Goal: Use online tool/utility

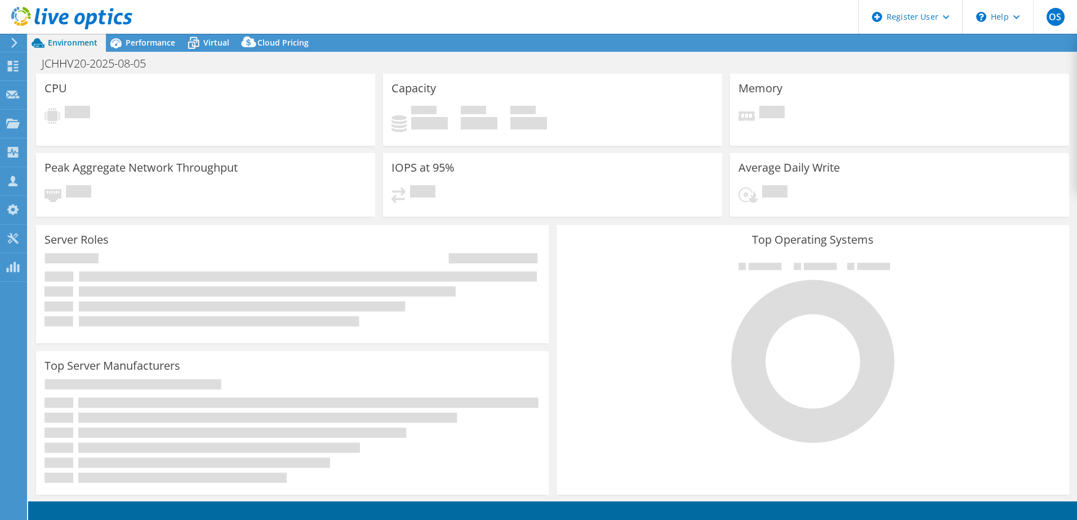
select select "USD"
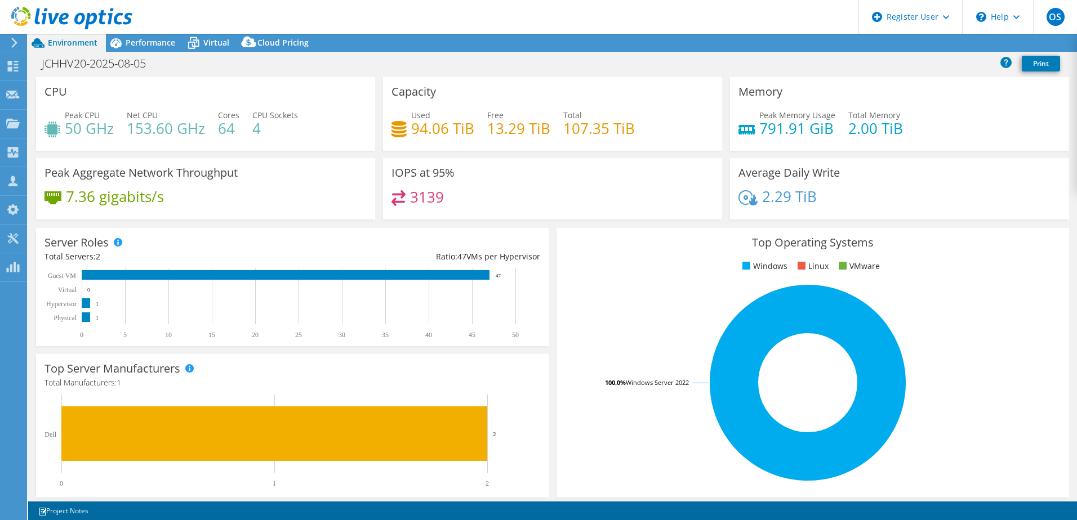
scroll to position [113, 0]
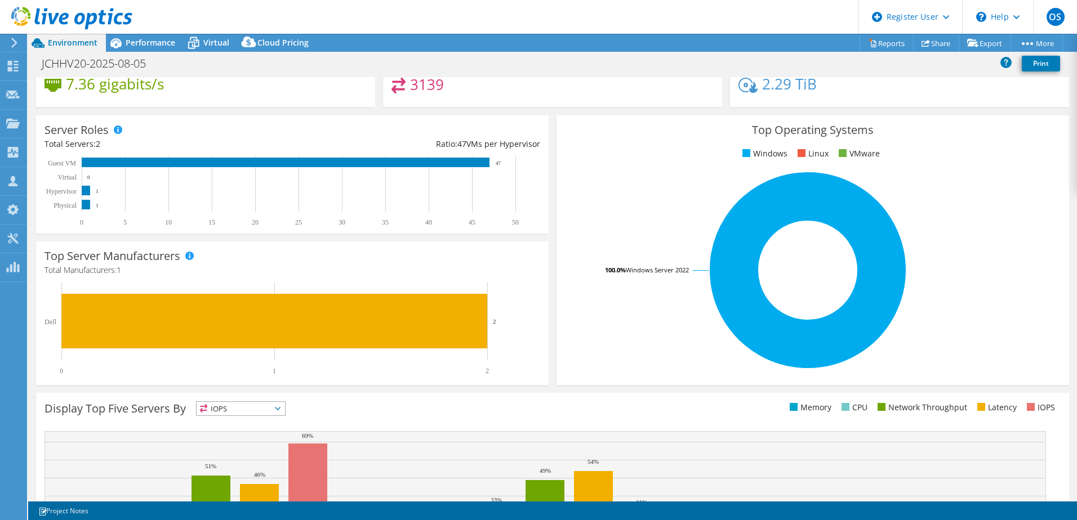
click at [140, 31] on header "OS Dell User Oxana Secrii [EMAIL_ADDRESS][DOMAIN_NAME] Dell My Profile Log Out …" at bounding box center [538, 17] width 1077 height 34
click at [136, 42] on span "Performance" at bounding box center [151, 42] width 50 height 11
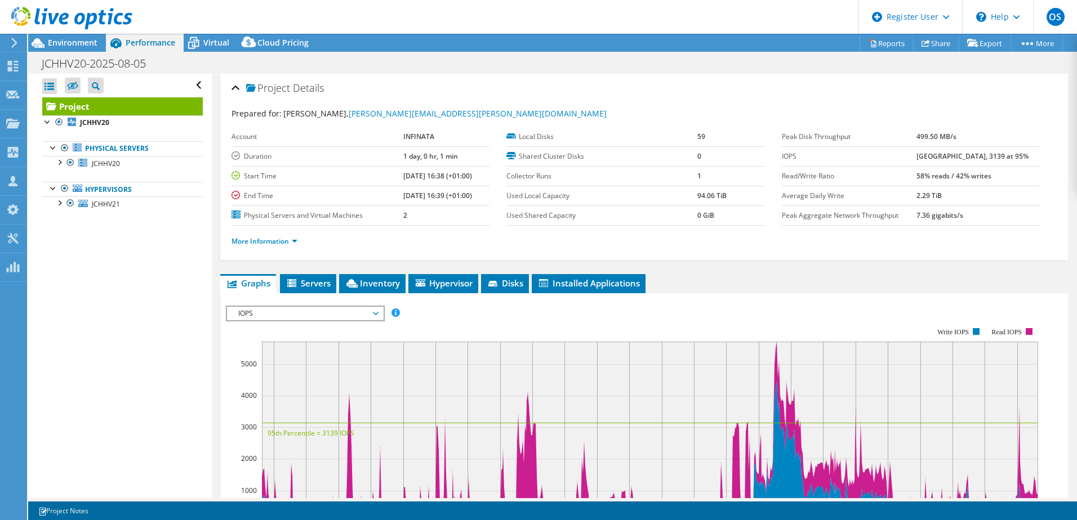
click at [55, 164] on div at bounding box center [59, 161] width 11 height 11
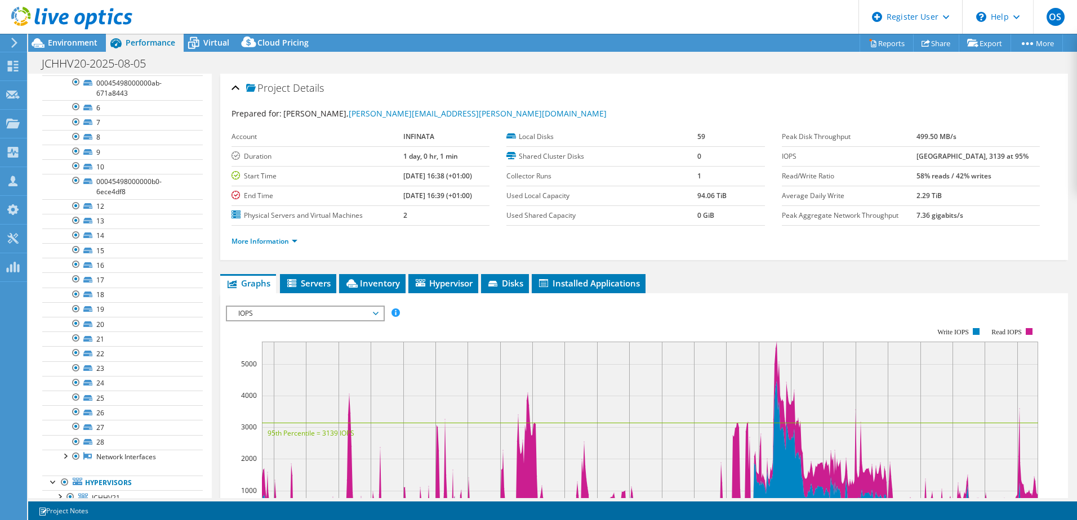
scroll to position [201, 0]
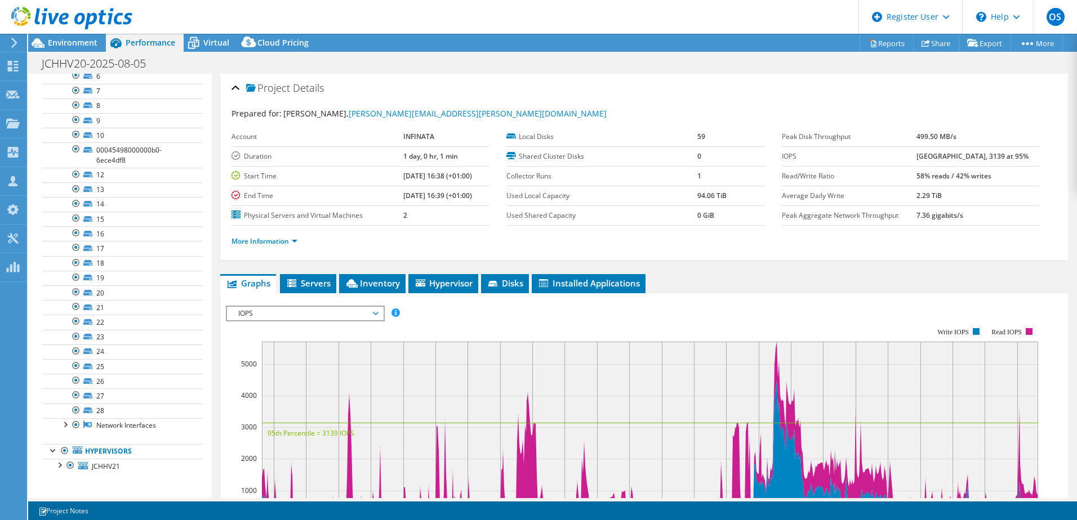
click at [59, 466] on div at bounding box center [59, 464] width 11 height 11
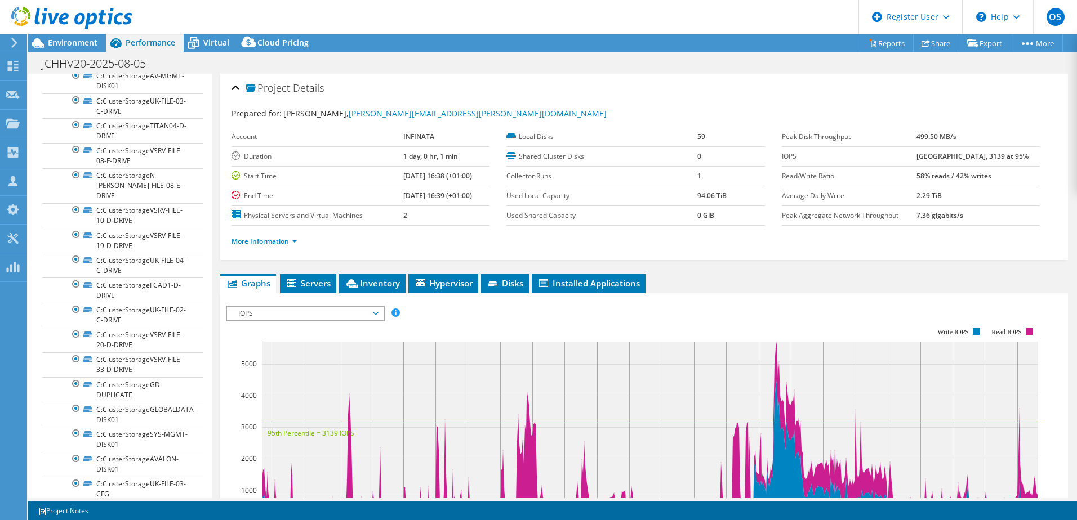
scroll to position [368, 0]
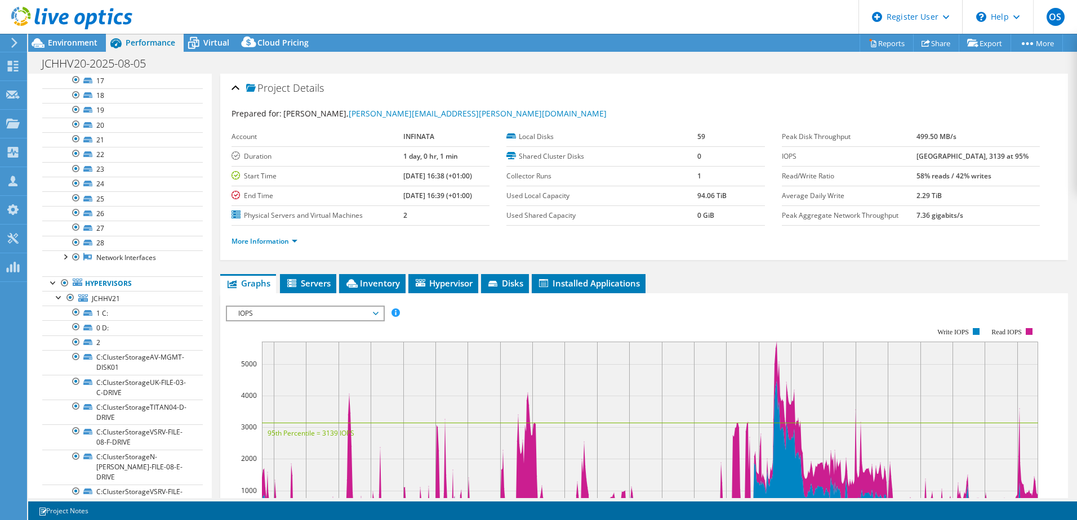
click at [57, 295] on div at bounding box center [59, 296] width 11 height 11
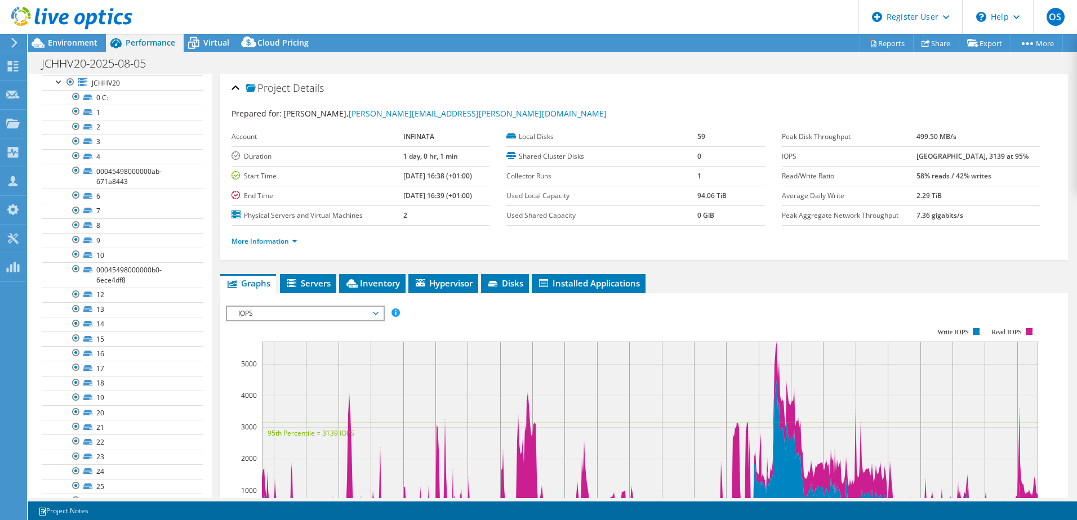
scroll to position [0, 0]
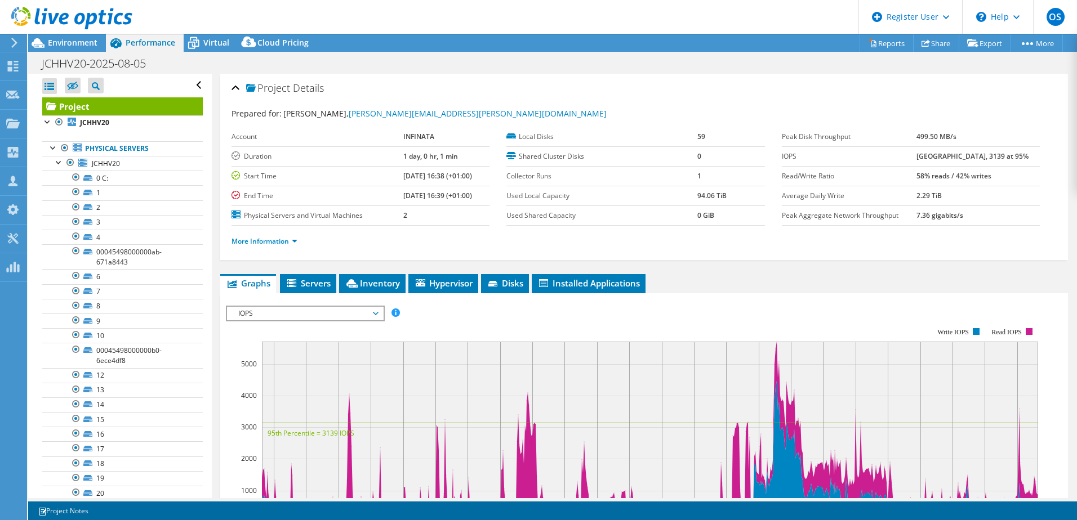
click at [57, 162] on div at bounding box center [59, 161] width 11 height 11
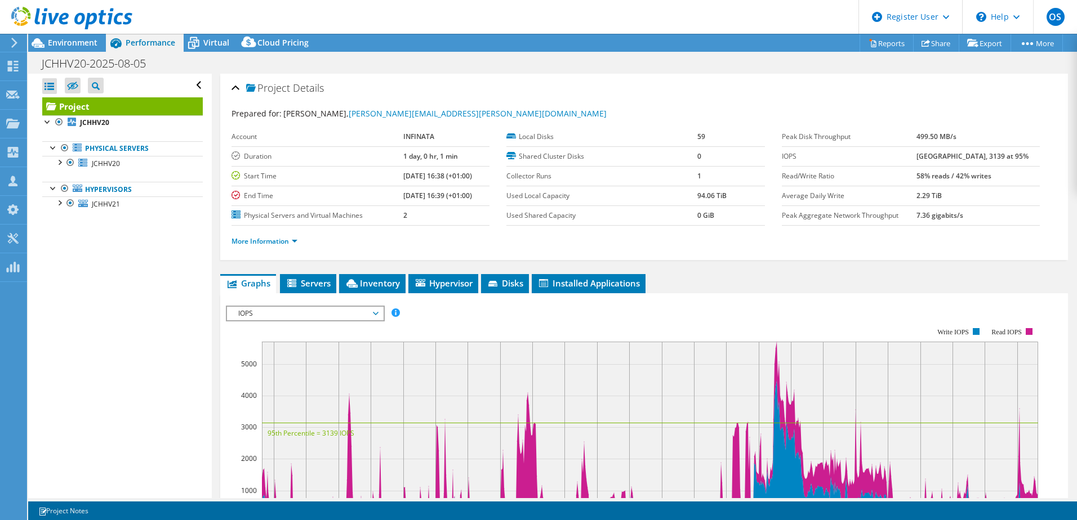
click at [56, 43] on span "Environment" at bounding box center [73, 42] width 50 height 11
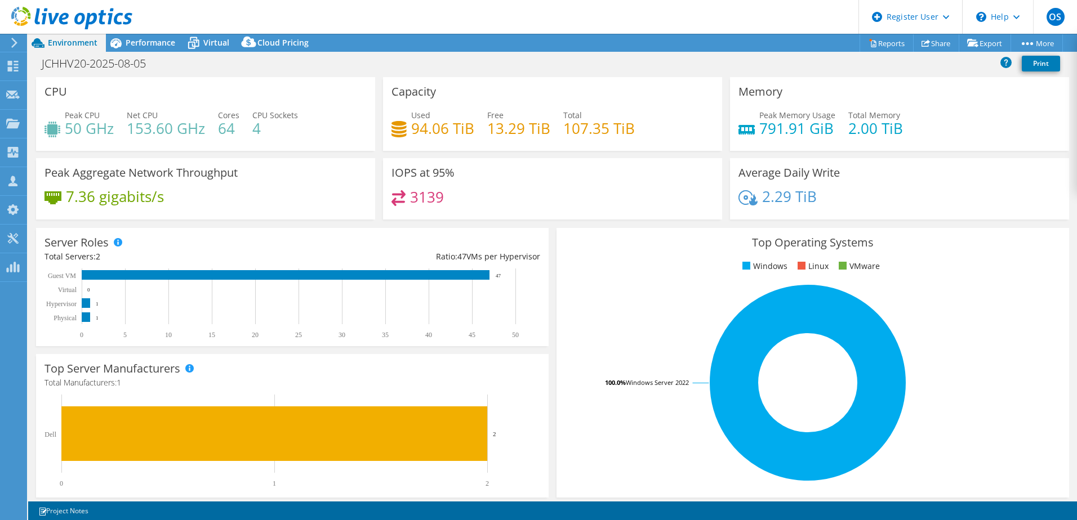
click at [212, 39] on span "Virtual" at bounding box center [216, 42] width 26 height 11
